Goal: Task Accomplishment & Management: Use online tool/utility

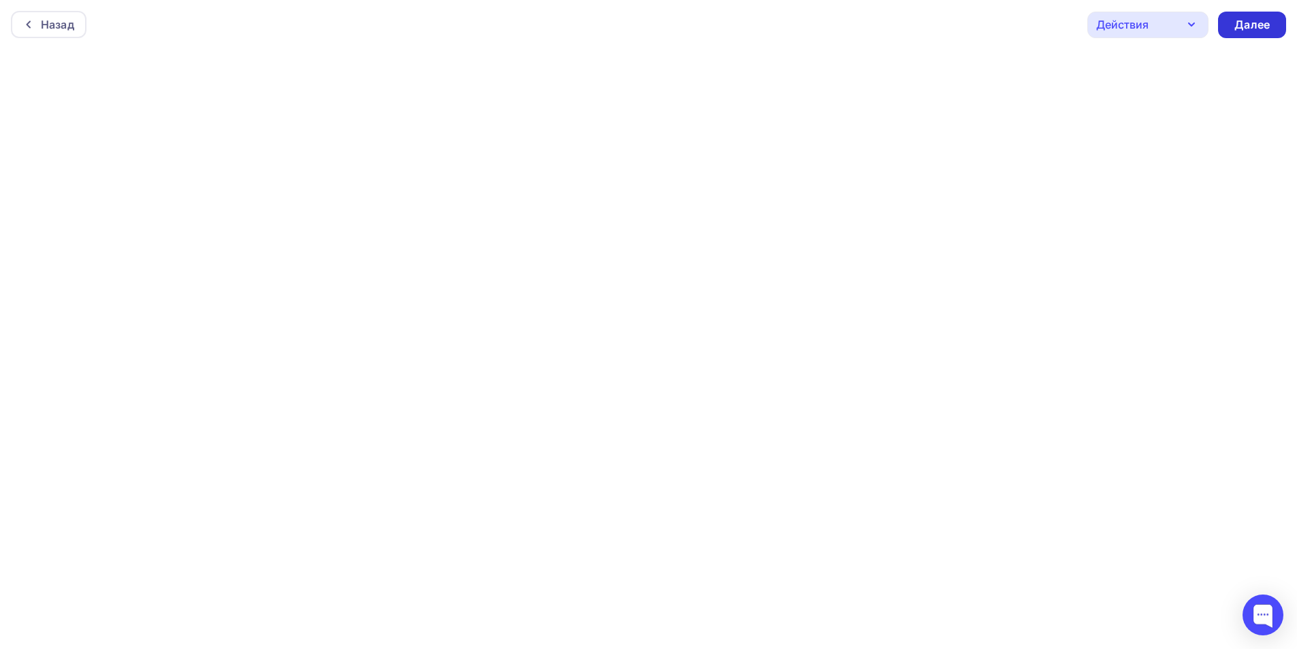
click at [1258, 24] on div "Далее" at bounding box center [1251, 25] width 35 height 16
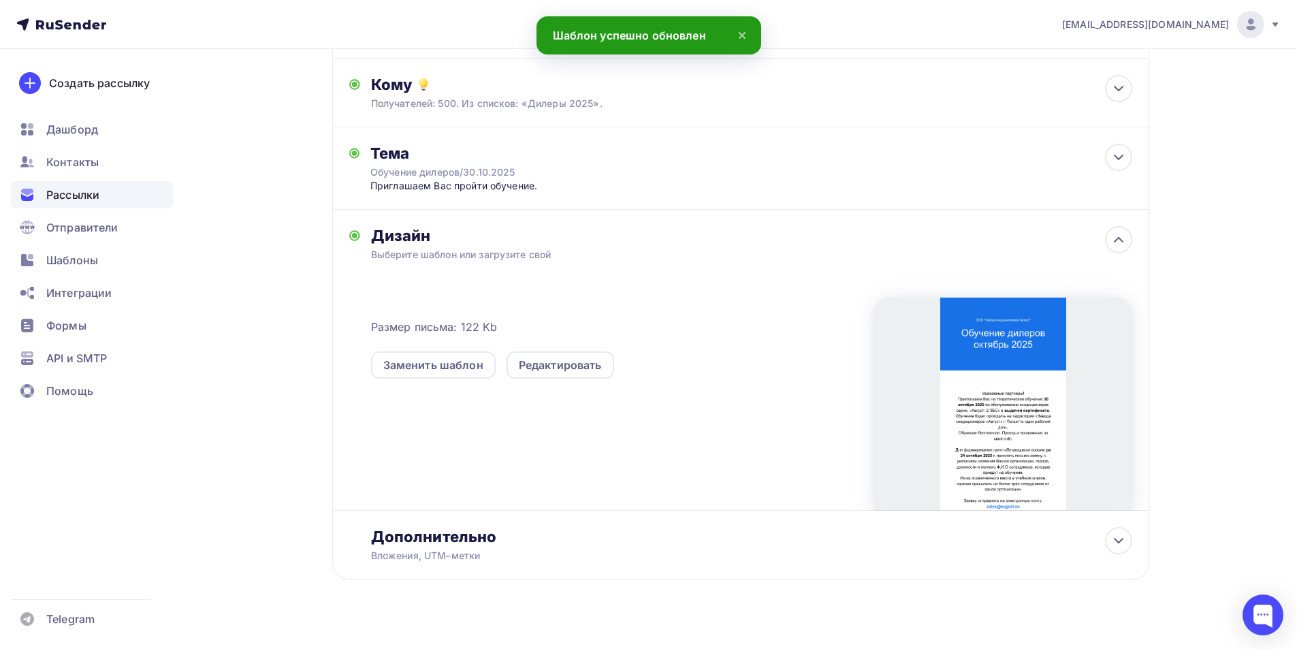
scroll to position [154, 0]
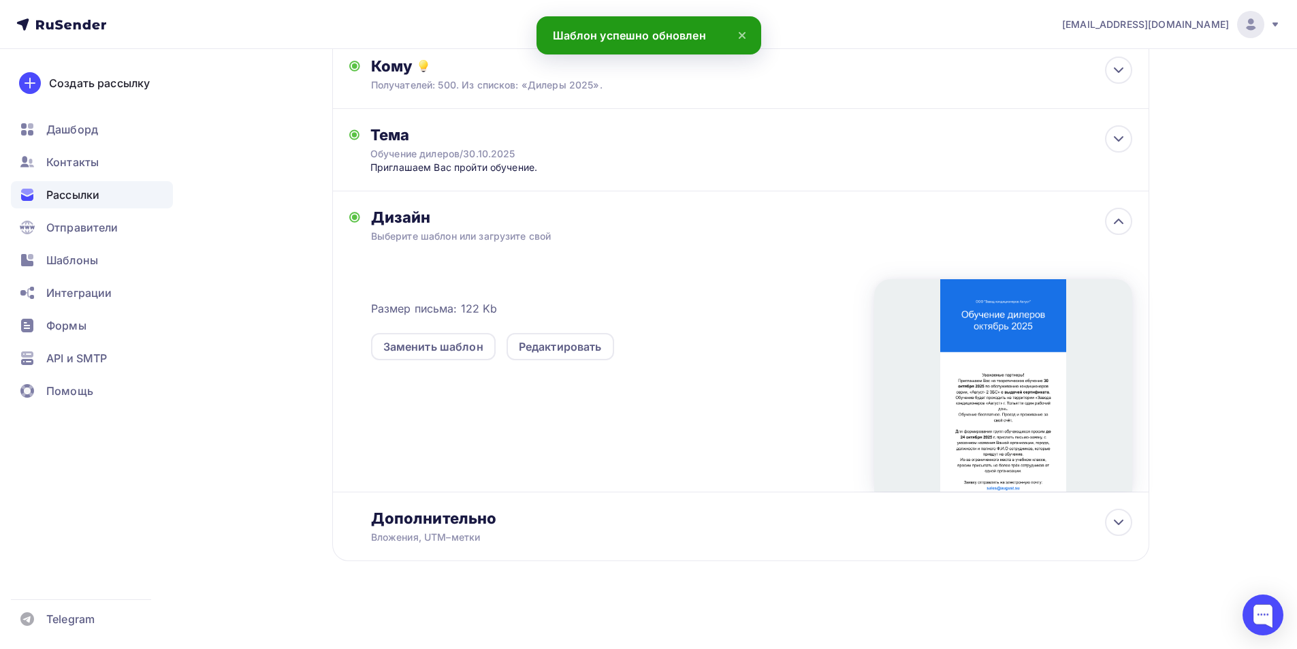
click at [1013, 380] on div at bounding box center [1003, 385] width 258 height 212
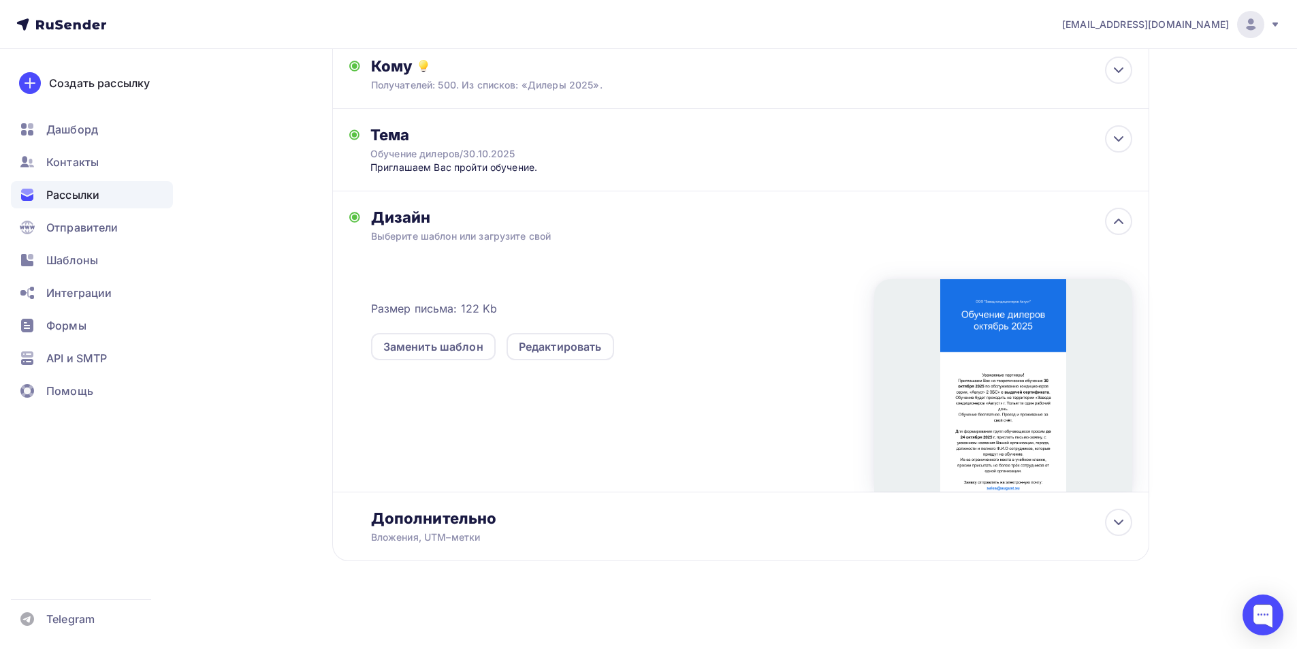
click at [980, 358] on div at bounding box center [1003, 385] width 258 height 212
click at [1023, 343] on div at bounding box center [1003, 385] width 258 height 212
click at [1026, 346] on div at bounding box center [1003, 385] width 258 height 212
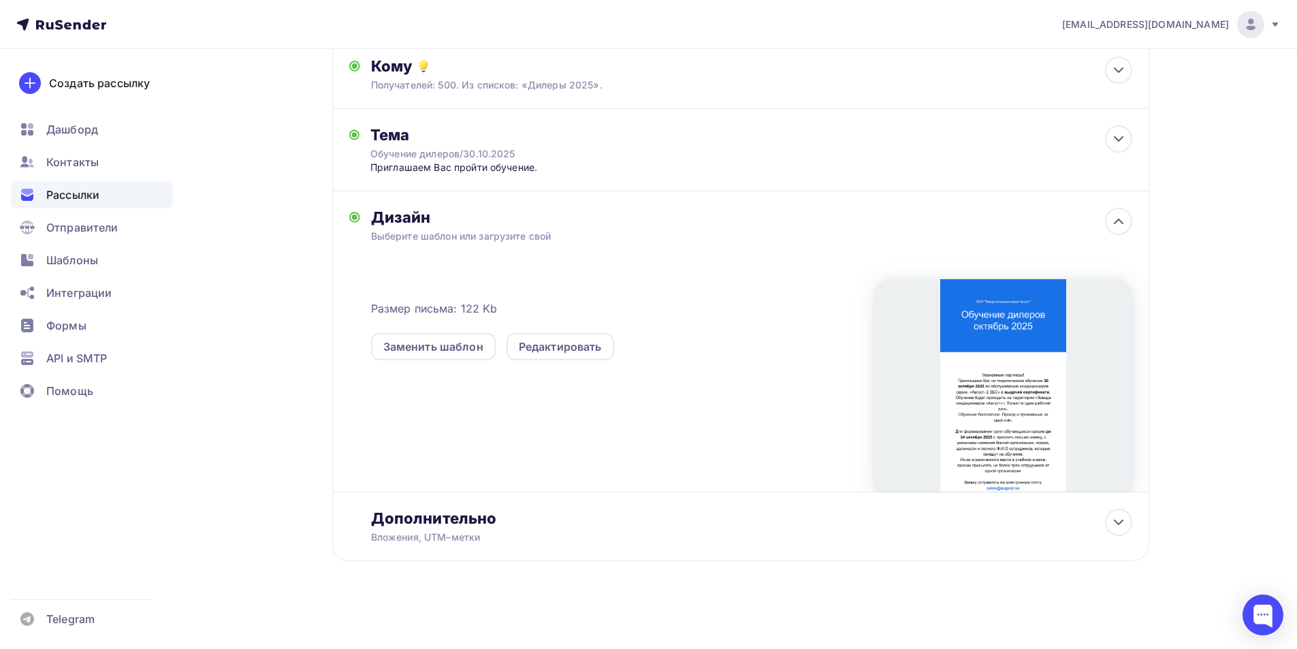
click at [993, 392] on div at bounding box center [1003, 385] width 258 height 212
click at [1023, 395] on div at bounding box center [1003, 385] width 258 height 212
click at [413, 238] on div "Выберите шаблон или загрузите свой" at bounding box center [713, 236] width 685 height 14
click at [987, 408] on div at bounding box center [1003, 385] width 258 height 212
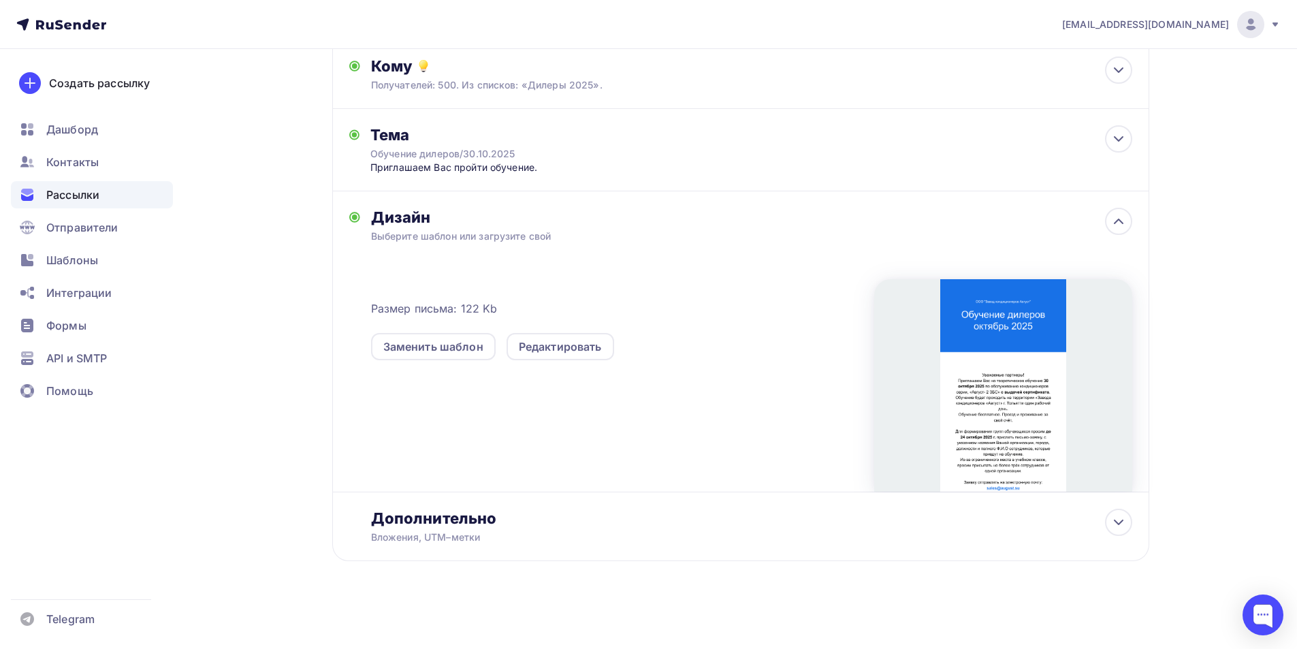
click at [985, 408] on div at bounding box center [1003, 385] width 258 height 212
click at [1005, 333] on div at bounding box center [1003, 385] width 258 height 212
click at [525, 345] on div "Редактировать" at bounding box center [560, 346] width 83 height 16
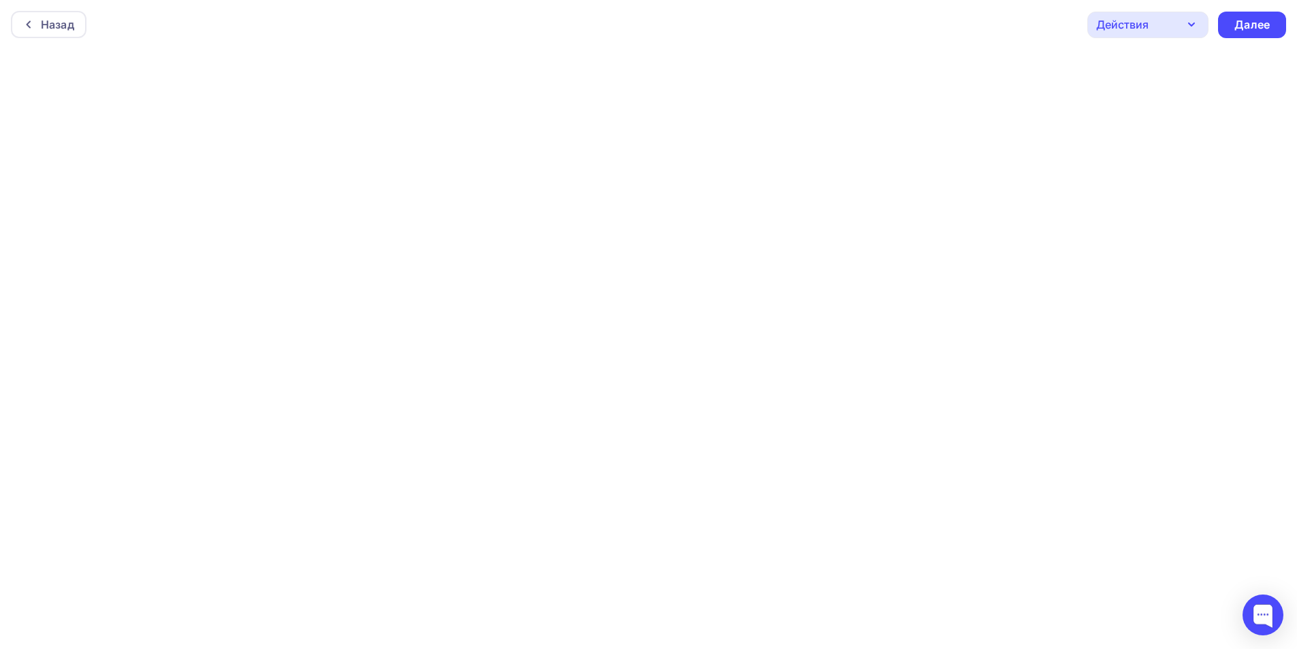
click at [1139, 31] on div "Действия" at bounding box center [1122, 24] width 52 height 16
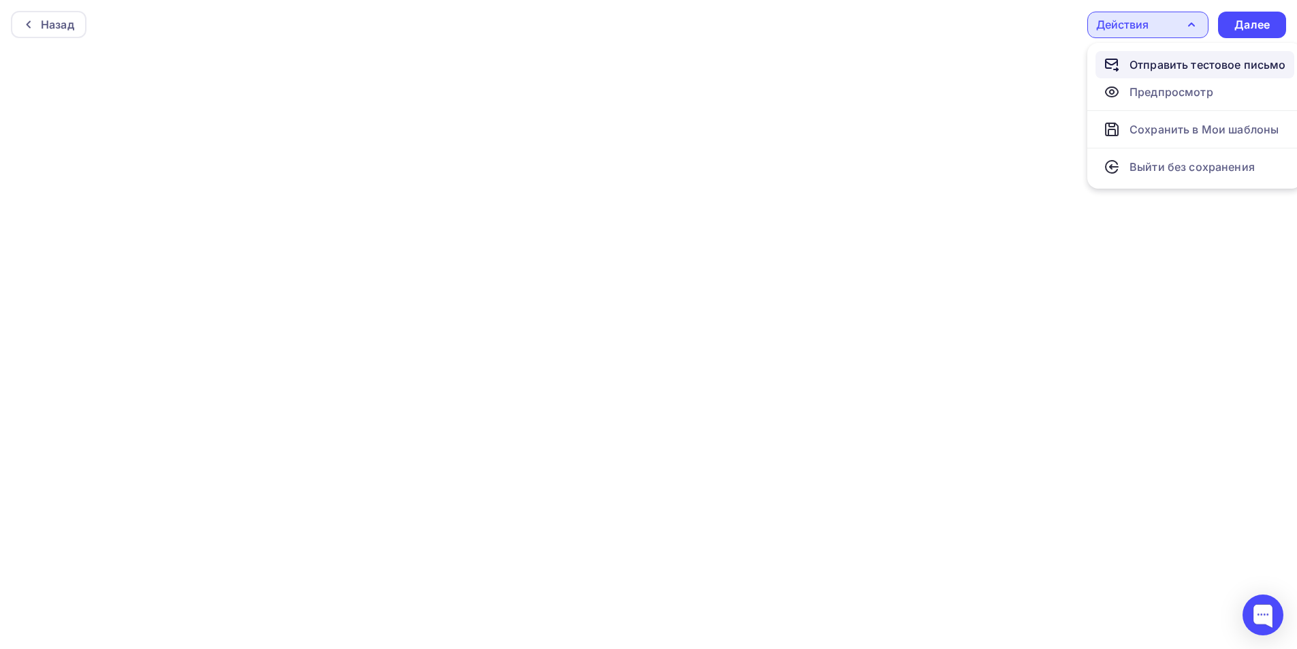
click at [1137, 62] on div "Отправить тестовое письмо" at bounding box center [1194, 64] width 182 height 16
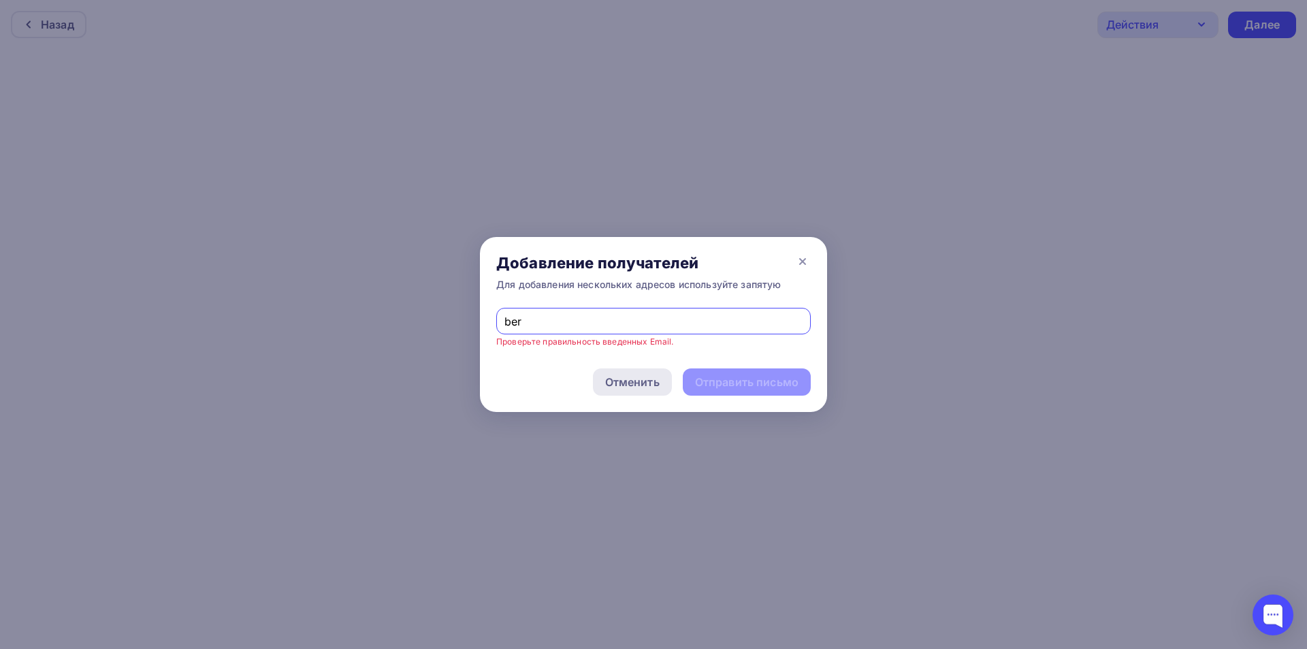
type input "berlova@august.su"
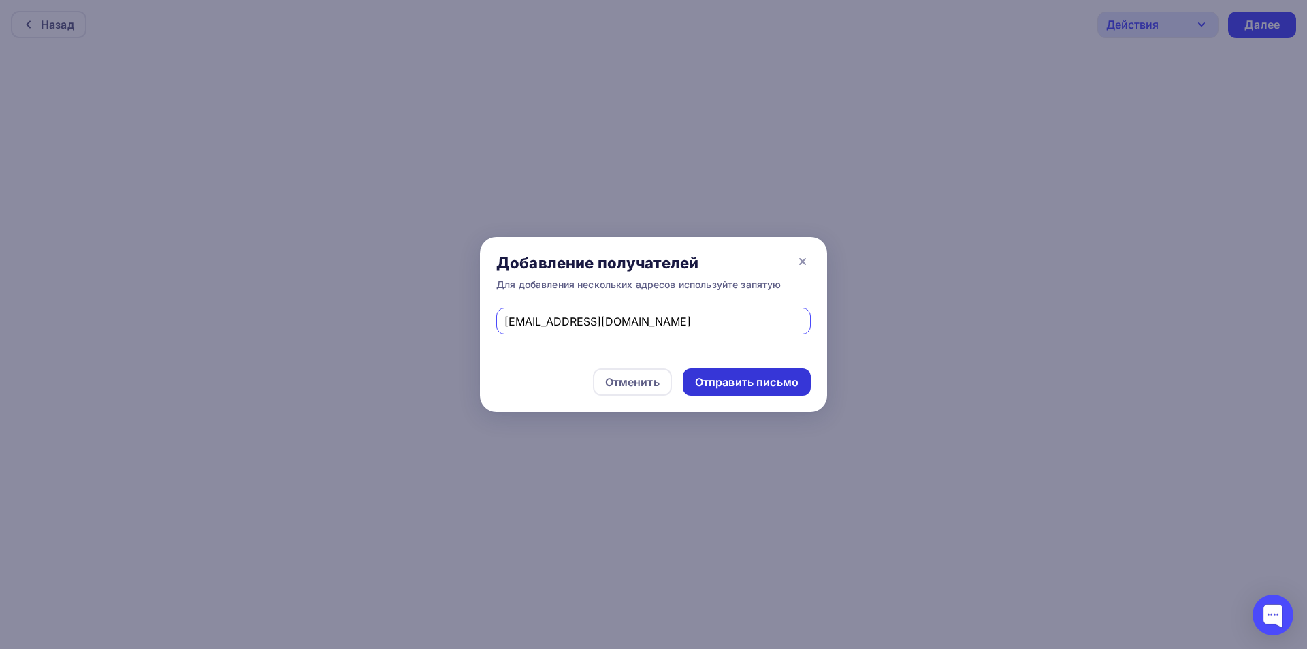
click at [760, 385] on div "Отправить письмо" at bounding box center [746, 382] width 103 height 16
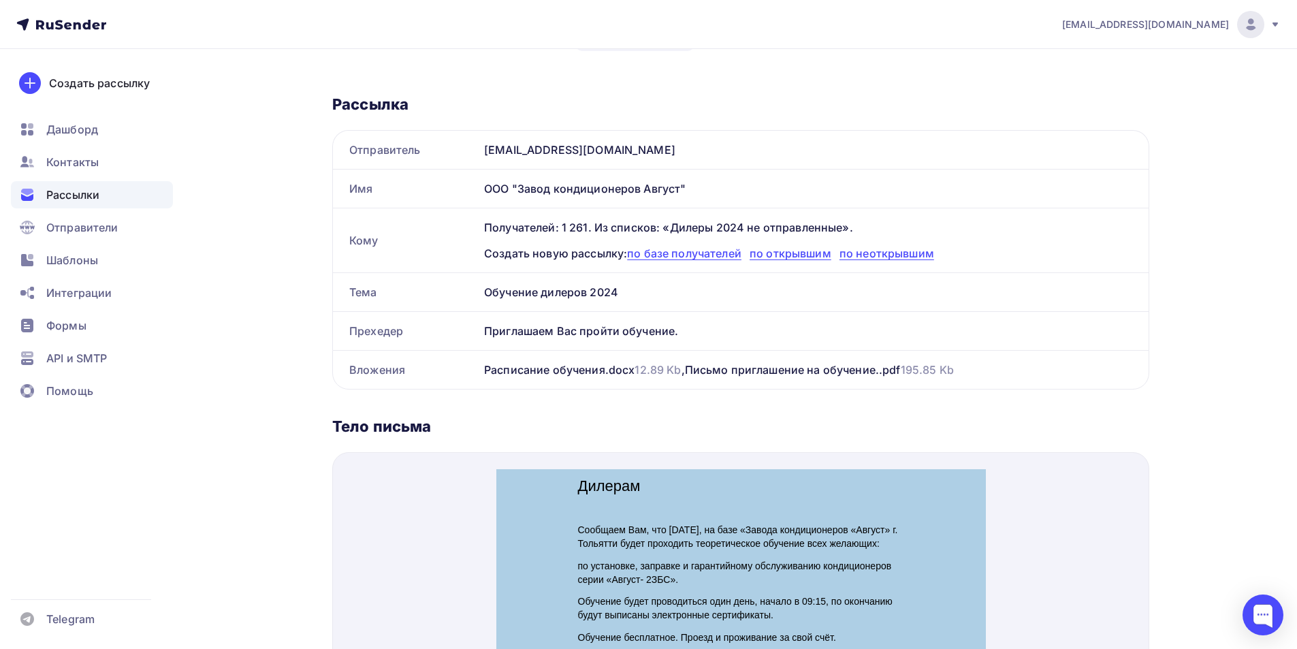
scroll to position [67, 0]
